Goal: Information Seeking & Learning: Find specific fact

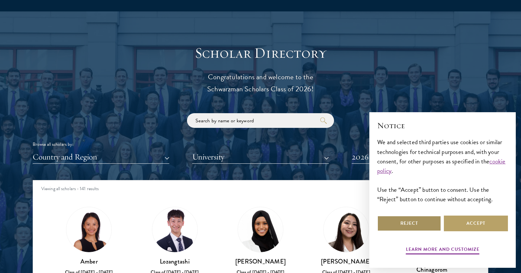
click at [417, 223] on button "Reject" at bounding box center [409, 224] width 64 height 16
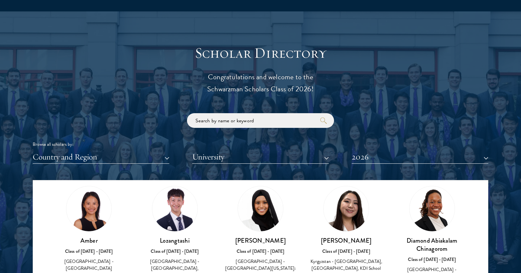
scroll to position [28, 0]
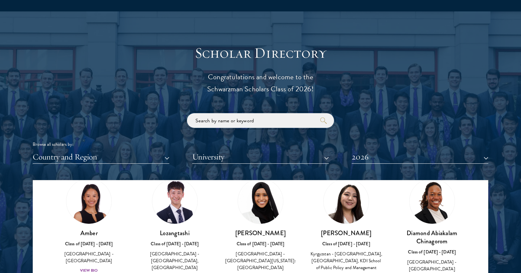
click at [254, 123] on input "search" at bounding box center [260, 120] width 147 height 15
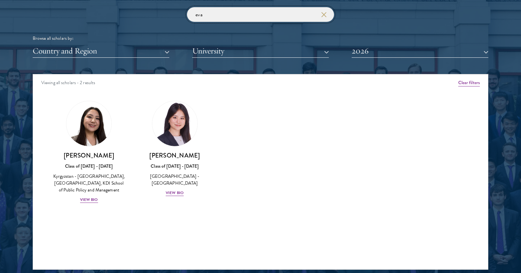
scroll to position [820, 0]
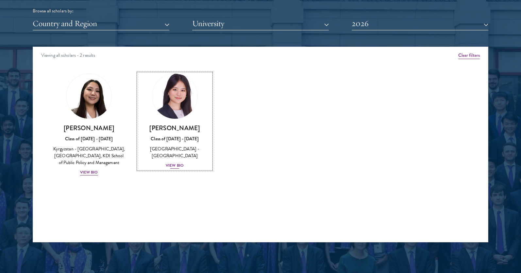
click at [178, 163] on div "View Bio" at bounding box center [175, 166] width 18 height 6
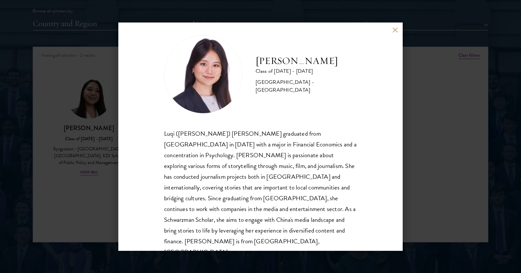
scroll to position [11, 0]
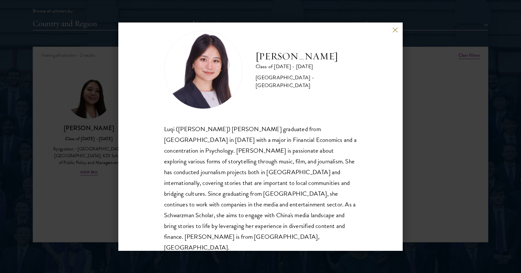
click at [394, 31] on button at bounding box center [395, 30] width 6 height 6
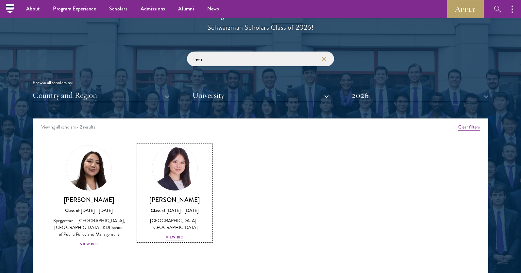
scroll to position [739, 0]
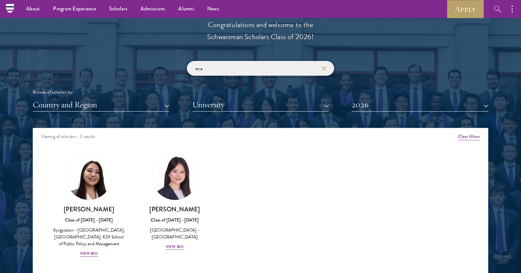
drag, startPoint x: 220, startPoint y: 70, endPoint x: 177, endPoint y: 69, distance: 43.8
click at [177, 69] on div "eva Browse all scholars by: Country and Region All Countries and Regions [GEOGR…" at bounding box center [260, 86] width 455 height 51
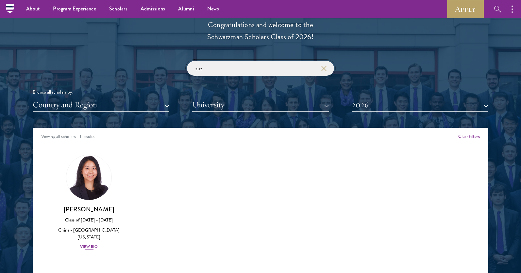
type input "suz"
click at [111, 172] on img at bounding box center [89, 178] width 50 height 50
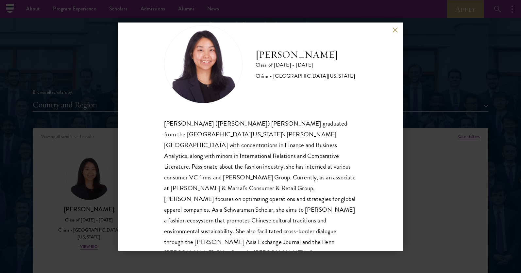
scroll to position [22, 0]
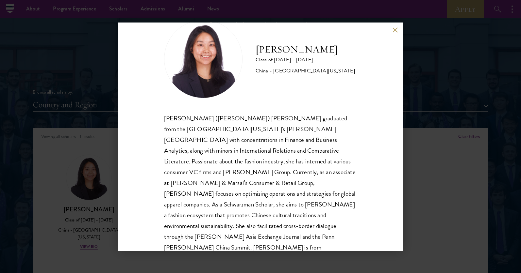
click at [392, 29] on button at bounding box center [395, 30] width 6 height 6
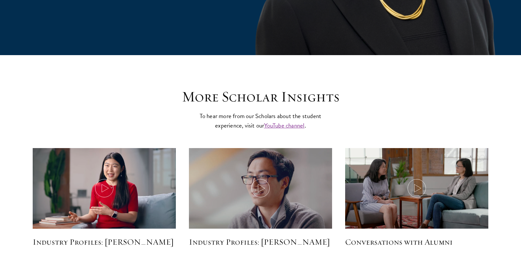
scroll to position [1541, 0]
